Goal: Check status

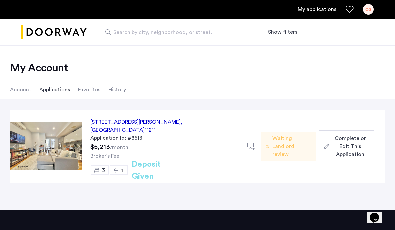
click at [283, 147] on span "Waiting Landlord review" at bounding box center [291, 146] width 38 height 24
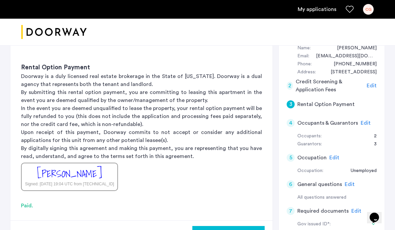
scroll to position [126, 0]
